Goal: Entertainment & Leisure: Consume media (video, audio)

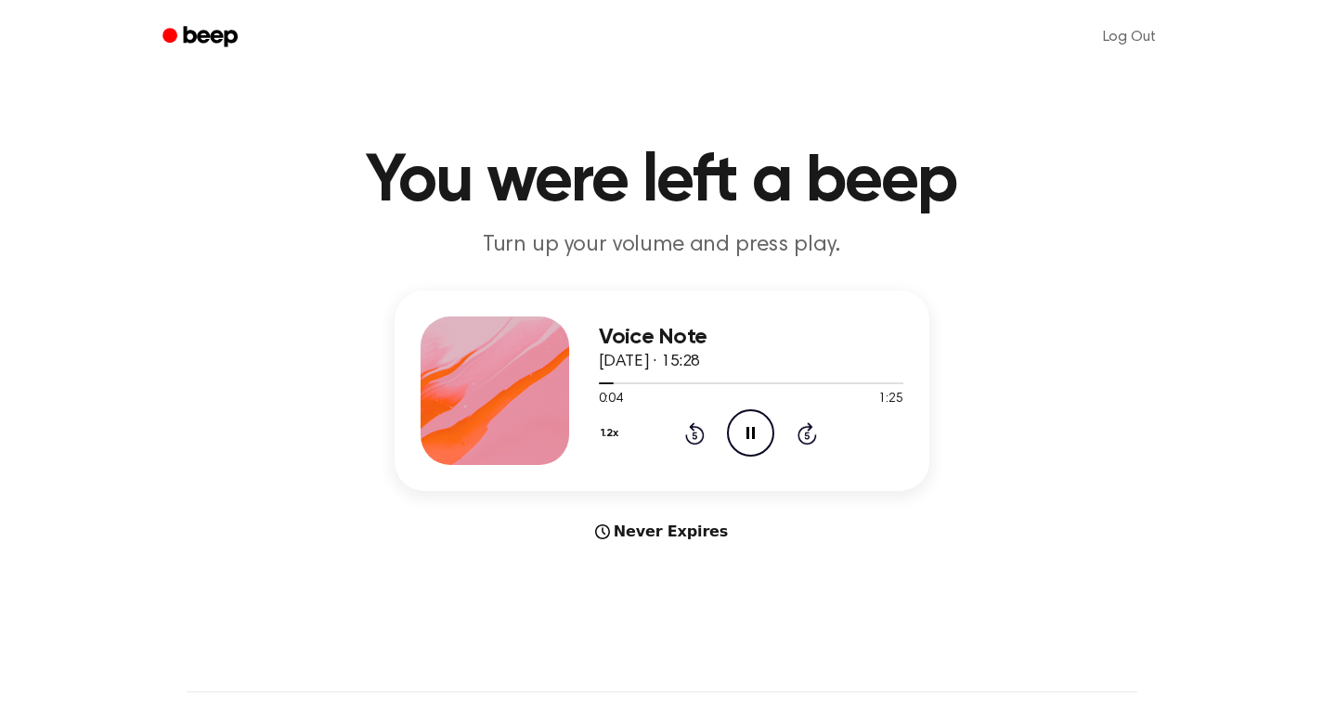
drag, startPoint x: 1096, startPoint y: 130, endPoint x: 639, endPoint y: 1, distance: 474.7
click at [1095, 130] on main "You were left a beep Turn up your volume and press play. Voice Note [DATE] · 15…" at bounding box center [661, 555] width 1323 height 1110
click at [744, 436] on icon "Pause Audio" at bounding box center [750, 433] width 47 height 47
drag, startPoint x: 623, startPoint y: 379, endPoint x: 612, endPoint y: 385, distance: 12.9
click at [605, 385] on div at bounding box center [751, 382] width 305 height 15
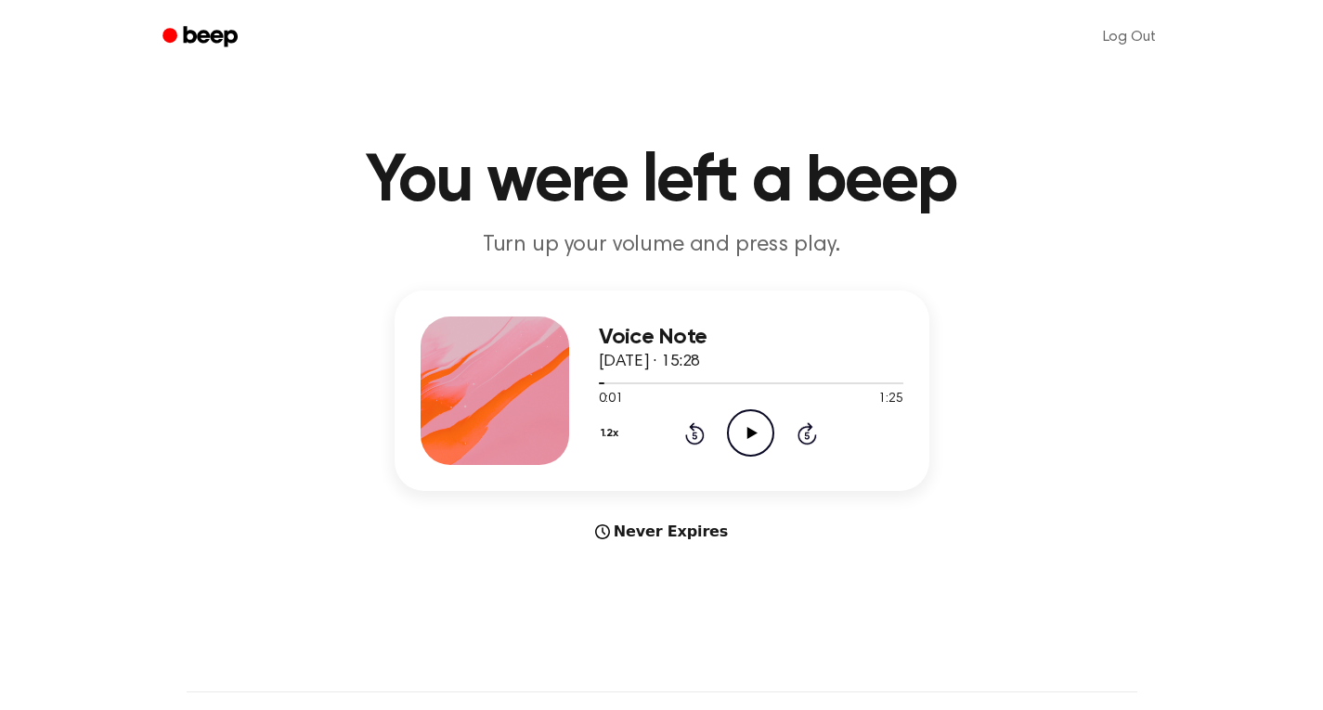
click at [752, 433] on icon at bounding box center [753, 433] width 10 height 12
click at [540, 384] on div "Voice Note [DATE] · 15:28 0:04 1:25 Your browser does not support the [object O…" at bounding box center [662, 391] width 535 height 201
drag, startPoint x: 605, startPoint y: 384, endPoint x: 683, endPoint y: 374, distance: 78.6
click at [543, 386] on div "Voice Note [DATE] · 15:28 0:05 1:25 Your browser does not support the [object O…" at bounding box center [662, 391] width 535 height 201
click at [770, 352] on div "Voice Note [DATE] · 15:28" at bounding box center [751, 350] width 305 height 50
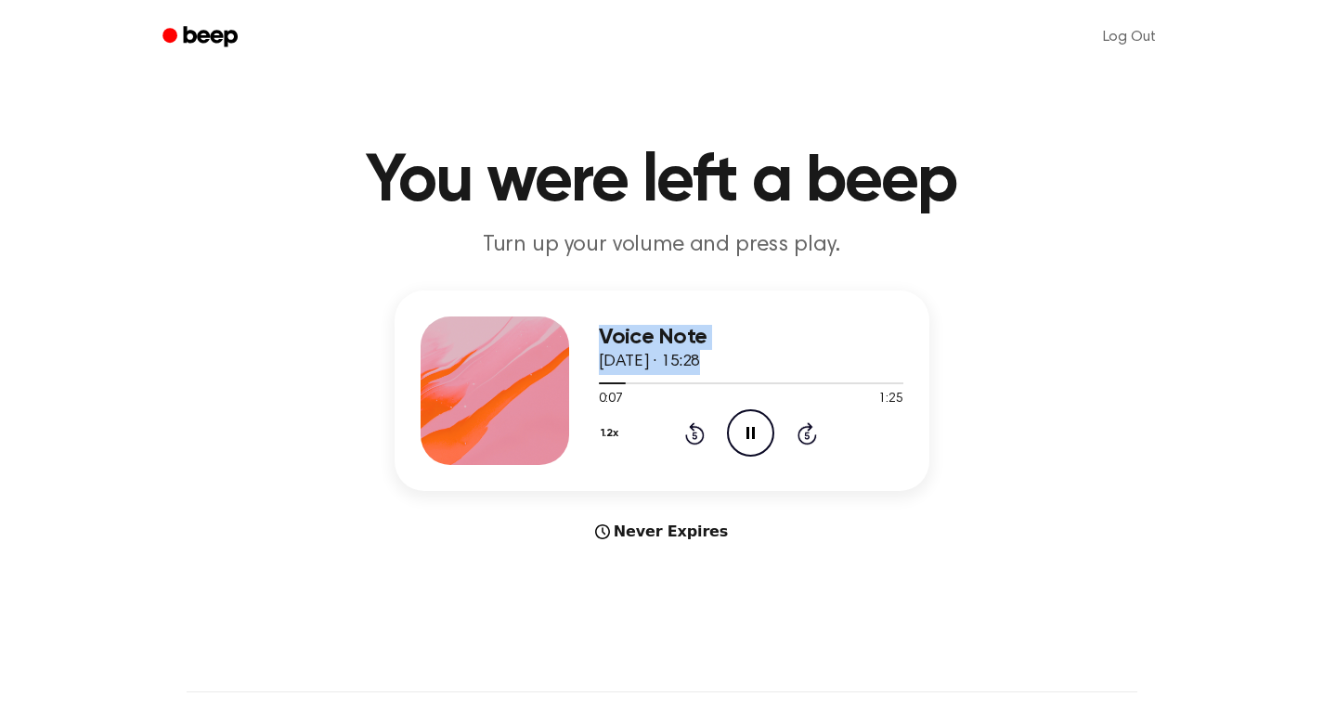
drag, startPoint x: 615, startPoint y: 384, endPoint x: 633, endPoint y: 402, distance: 26.3
click at [538, 385] on div "Voice Note [DATE] · 15:28 0:07 1:25 Your browser does not support the [object O…" at bounding box center [662, 391] width 535 height 201
click at [595, 376] on div "Voice Note 24 July 2025 · 15:28 0:08 1:25 Your browser does not support the [ob…" at bounding box center [662, 391] width 535 height 201
click at [601, 382] on div at bounding box center [751, 382] width 305 height 15
click at [744, 428] on icon "Pause Audio" at bounding box center [750, 433] width 47 height 47
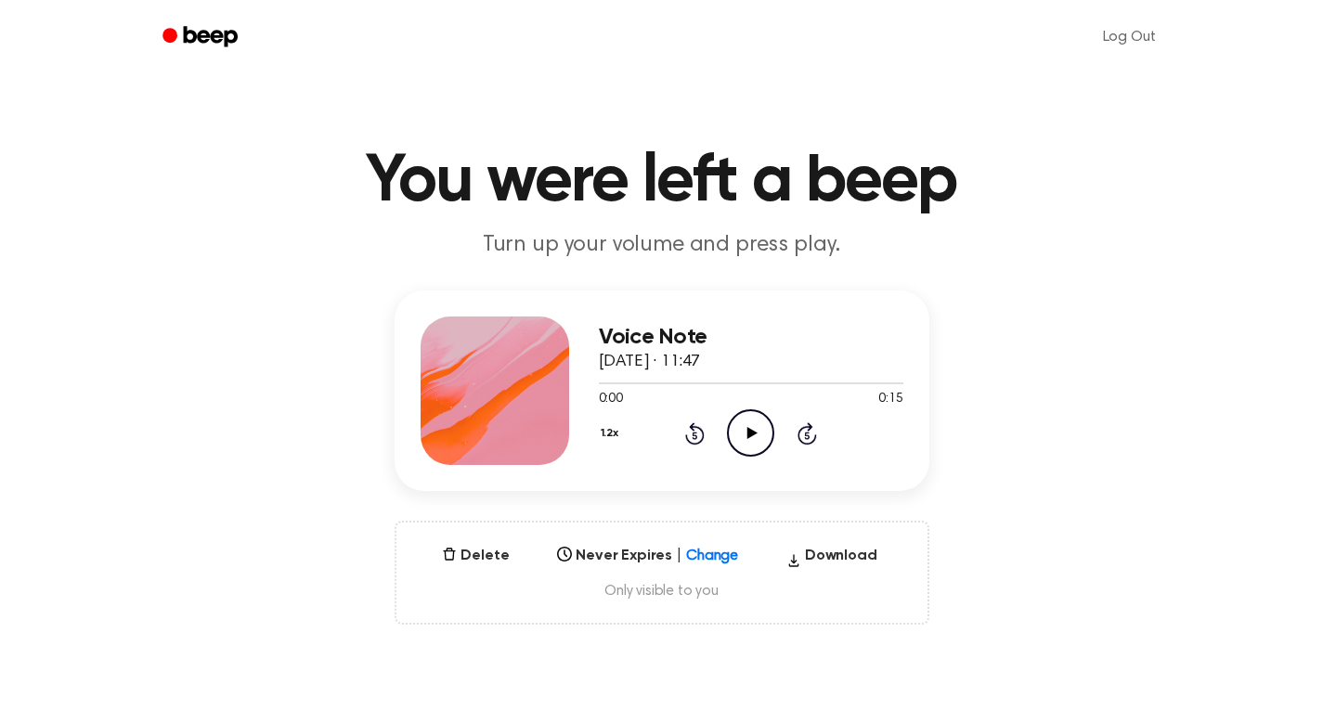
click at [763, 452] on circle at bounding box center [751, 433] width 46 height 46
click at [605, 383] on div at bounding box center [751, 384] width 305 height 2
click at [741, 426] on icon "Play Audio" at bounding box center [750, 433] width 47 height 47
click at [755, 444] on icon "Pause Audio" at bounding box center [750, 433] width 47 height 47
